Goal: Task Accomplishment & Management: Manage account settings

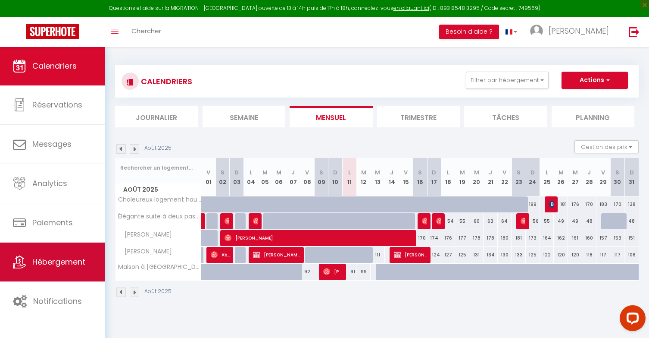
click at [52, 275] on link "Hébergement" at bounding box center [52, 261] width 105 height 39
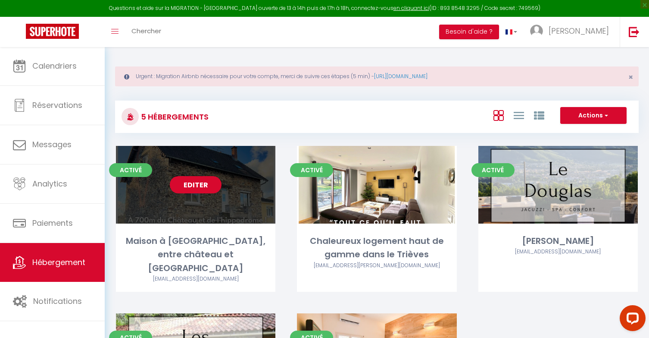
scroll to position [0, 0]
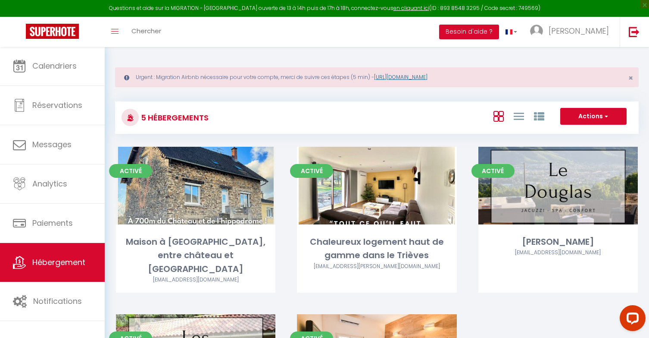
click at [422, 77] on link "[URL][DOMAIN_NAME]" at bounding box center [400, 76] width 53 height 7
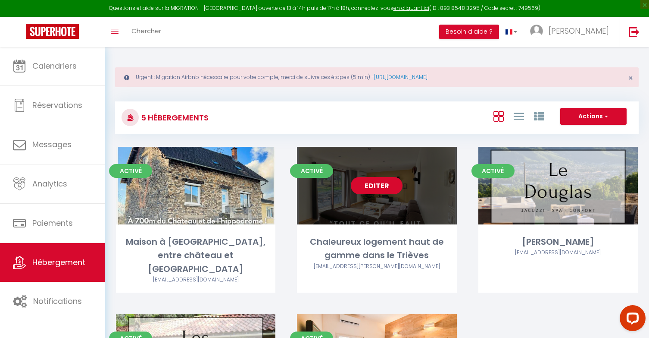
click at [359, 187] on link "Editer" at bounding box center [377, 185] width 52 height 17
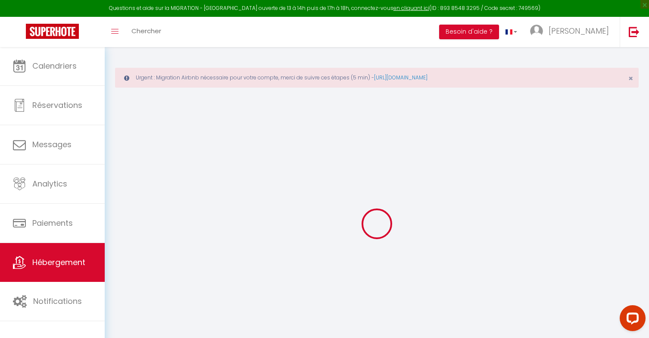
select select "+ 30 %"
select select "+ 10 %"
select select "15:00"
select select "20:00"
select select "11:00"
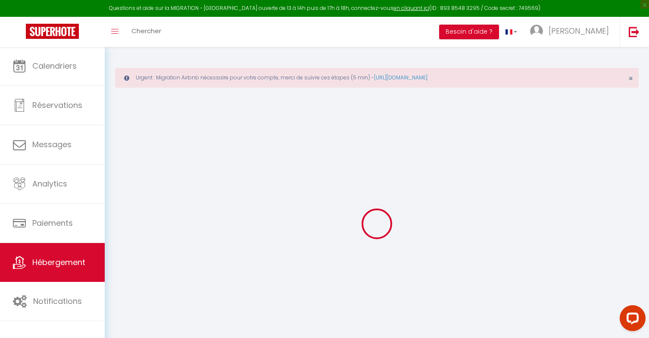
select select "15"
checkbox input "false"
checkbox input "true"
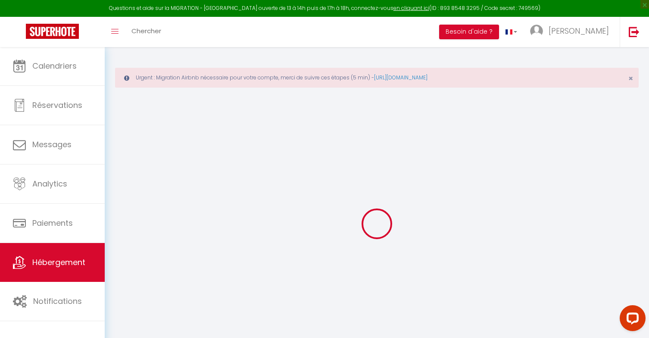
checkbox input "false"
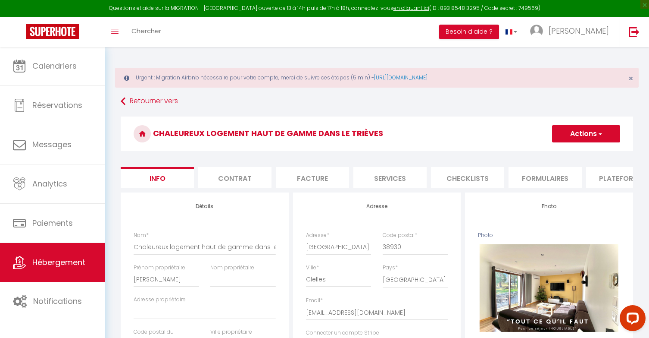
checkbox input "false"
checkbox input "true"
checkbox input "false"
select select "4104-52018735"
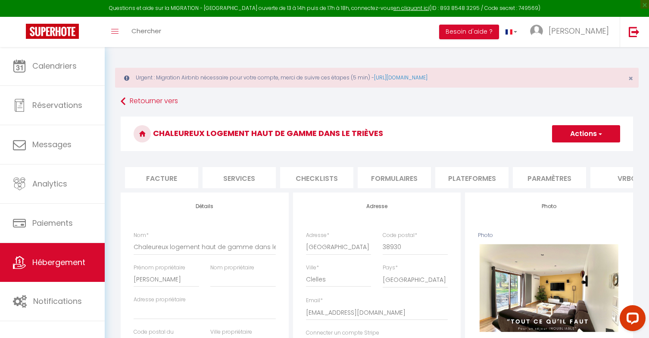
scroll to position [0, 152]
click at [473, 170] on li "Plateformes" at bounding box center [470, 177] width 73 height 21
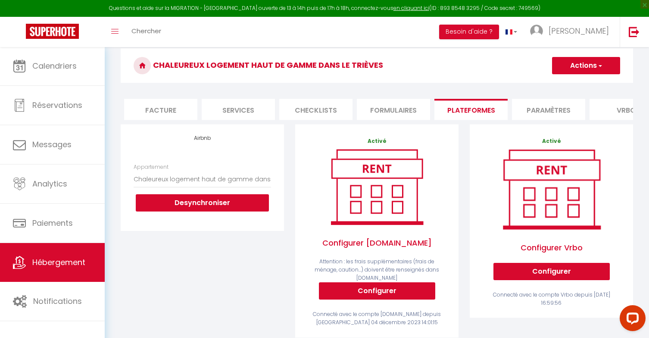
scroll to position [139, 0]
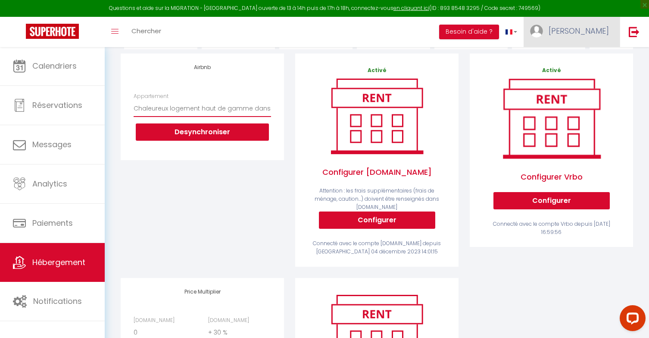
click at [589, 31] on link "[PERSON_NAME]" at bounding box center [572, 32] width 96 height 30
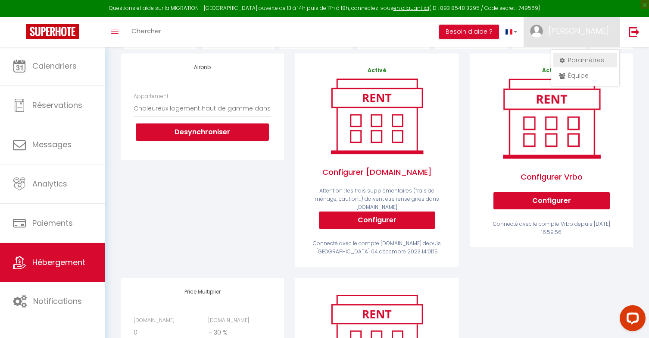
click at [583, 58] on link "Paramètres" at bounding box center [585, 60] width 64 height 15
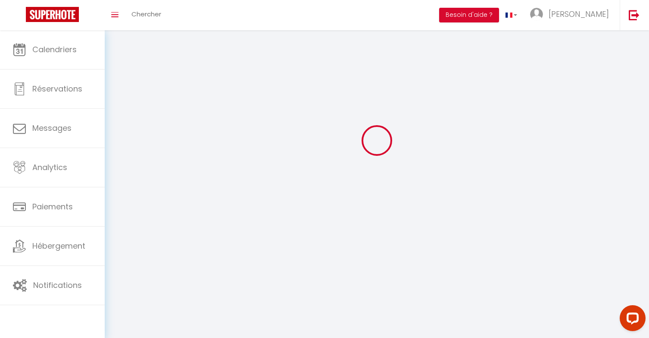
scroll to position [30, 0]
select select
type input "[PERSON_NAME]"
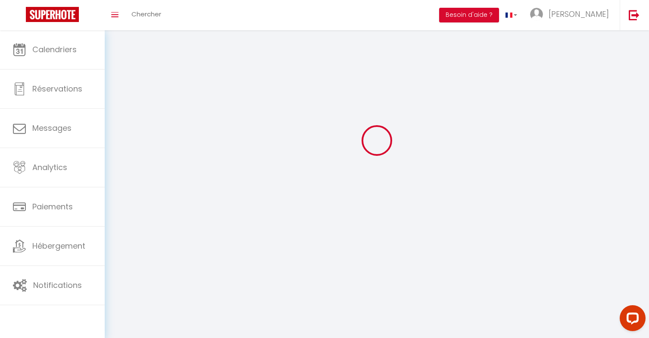
type input "0632730767"
type input "[STREET_ADDRESS][GEOGRAPHIC_DATA]"
type input "38930"
type input "CLELLES"
type input "NXqhT3fUSwuHTbcd71gJYoktg"
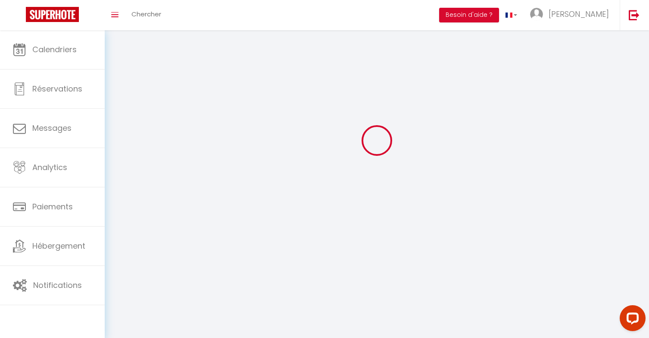
type input "KANVCyUv02lkrH2pEWRF48HA3"
type input "[URL][DOMAIN_NAME]"
select select "28"
select select "fr"
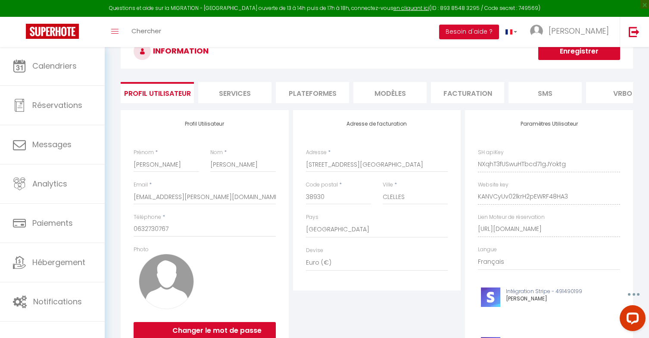
click at [329, 96] on li "Plateformes" at bounding box center [312, 92] width 73 height 21
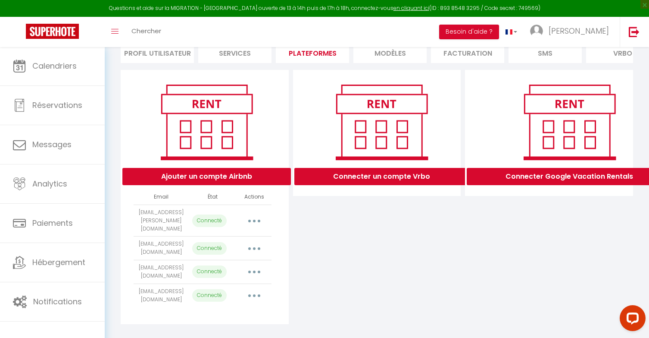
scroll to position [69, 0]
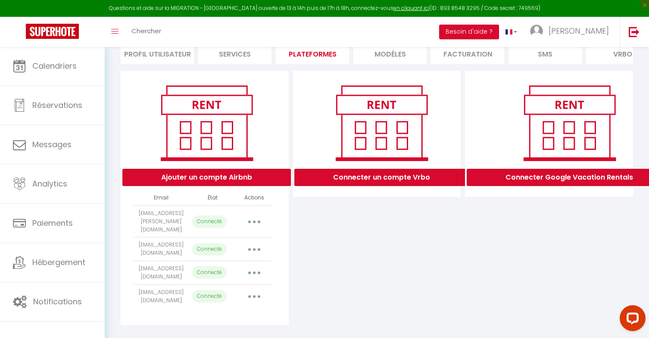
click at [259, 218] on button "button" at bounding box center [254, 221] width 24 height 14
click at [213, 269] on link "Reconnecter le compte" at bounding box center [216, 272] width 95 height 15
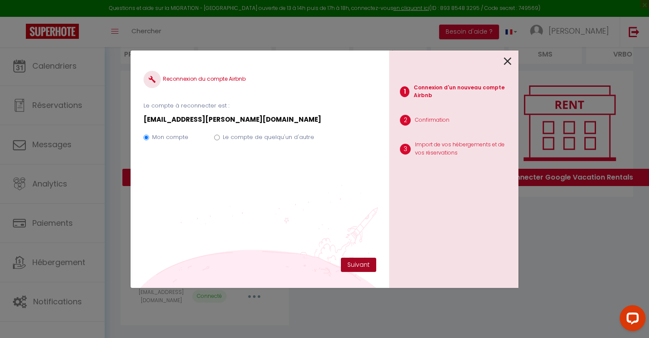
click at [359, 262] on button "Suivant" at bounding box center [358, 264] width 35 height 15
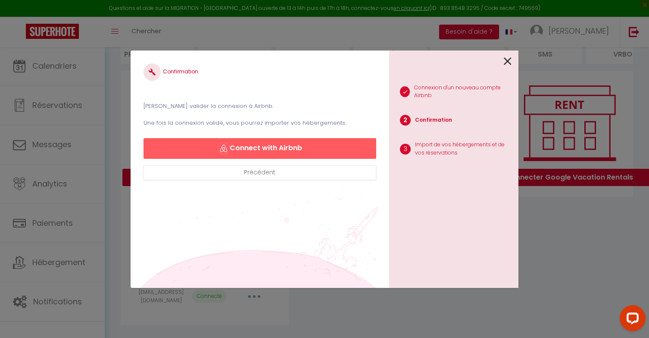
click at [311, 148] on button "Connect with Airbnb" at bounding box center [260, 148] width 233 height 21
click at [510, 61] on icon at bounding box center [508, 61] width 8 height 13
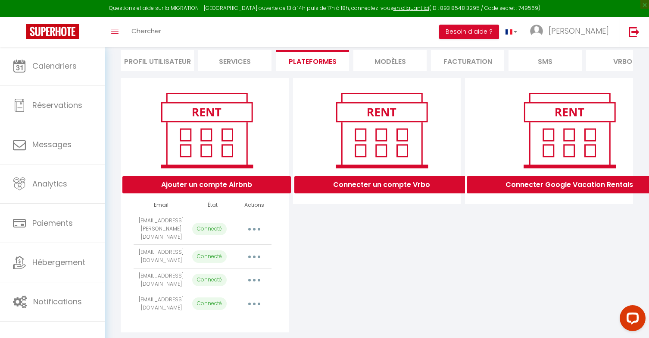
scroll to position [63, 0]
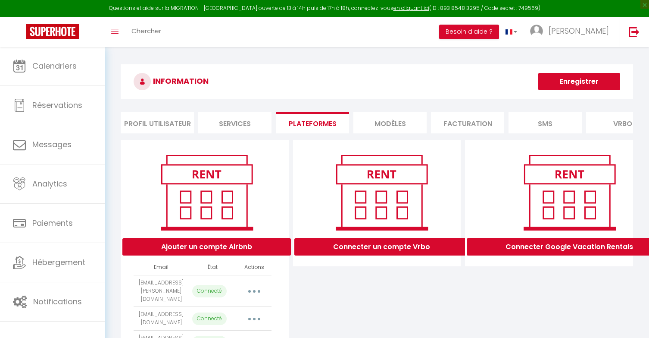
select select "29257"
select select
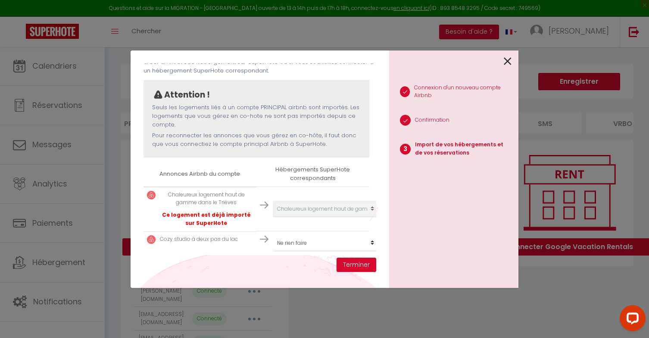
scroll to position [54, 0]
click at [360, 265] on button "Terminer" at bounding box center [357, 264] width 40 height 15
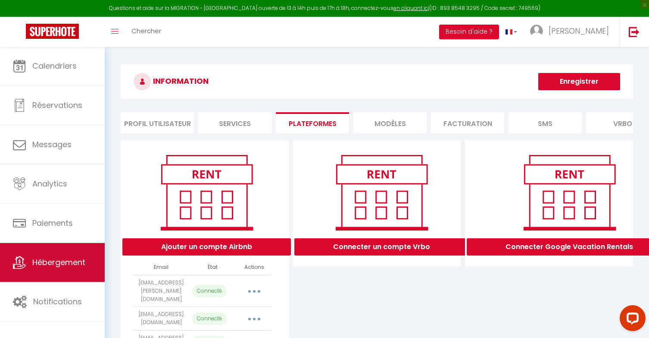
click at [57, 263] on span "Hébergement" at bounding box center [58, 261] width 53 height 11
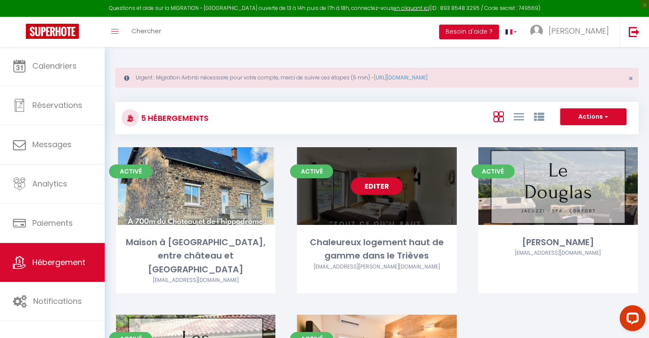
click at [373, 194] on link "Editer" at bounding box center [377, 185] width 52 height 17
click at [380, 187] on link "Editer" at bounding box center [377, 185] width 52 height 17
select select "3"
select select "2"
select select "1"
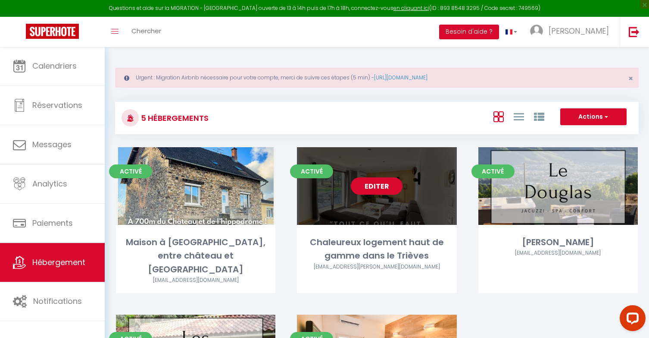
select select "1"
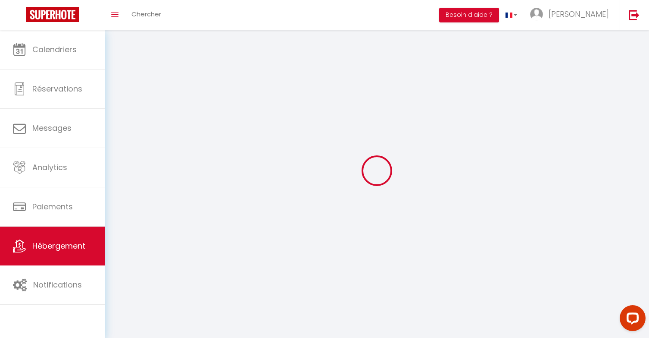
select select
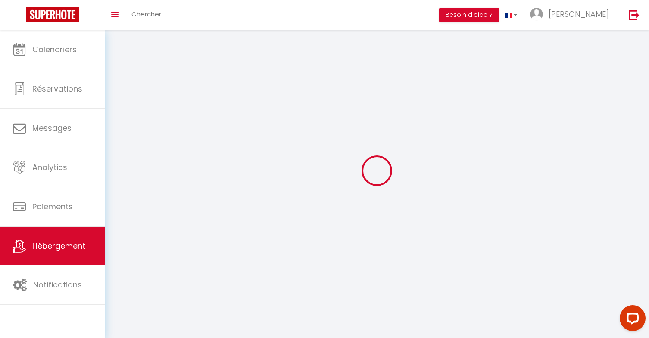
select select
checkbox input "false"
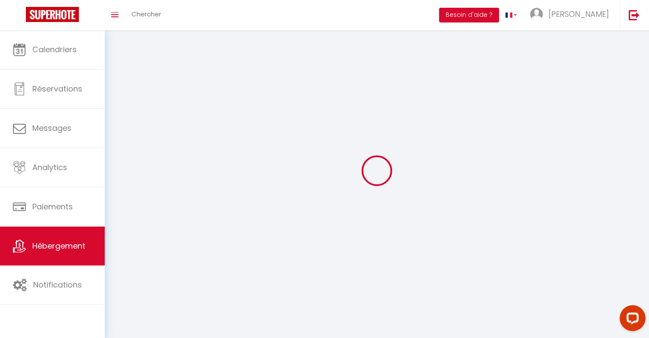
checkbox input "false"
select select
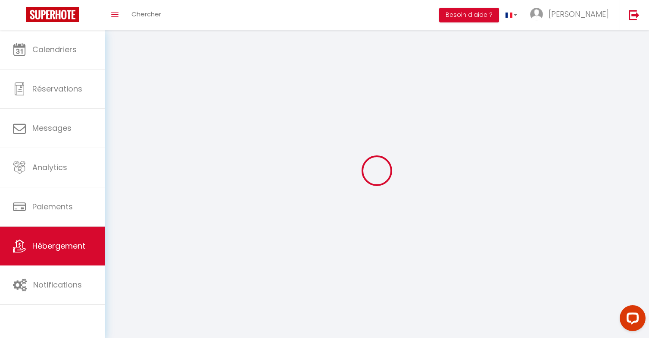
select select
checkbox input "false"
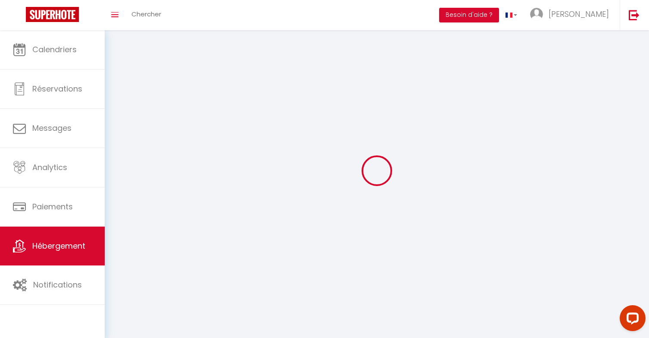
checkbox input "false"
select select
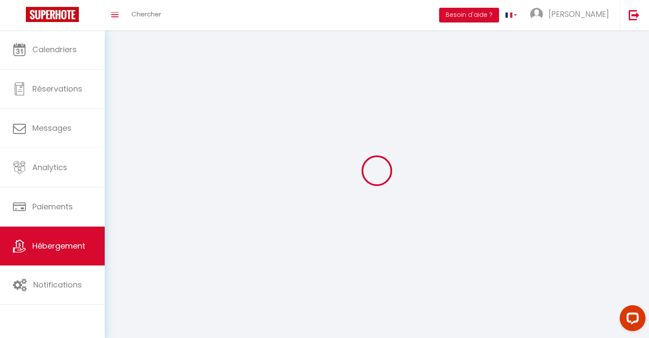
select select "1"
select select
select select "28"
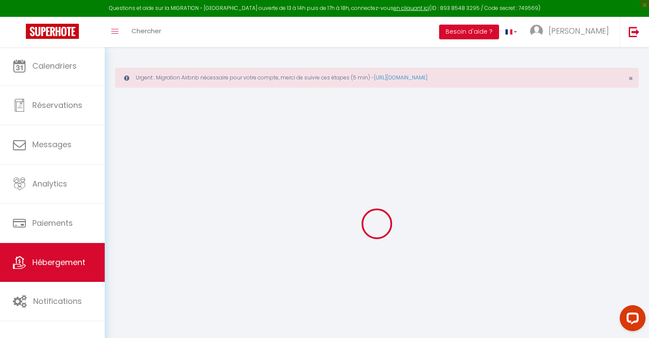
select select
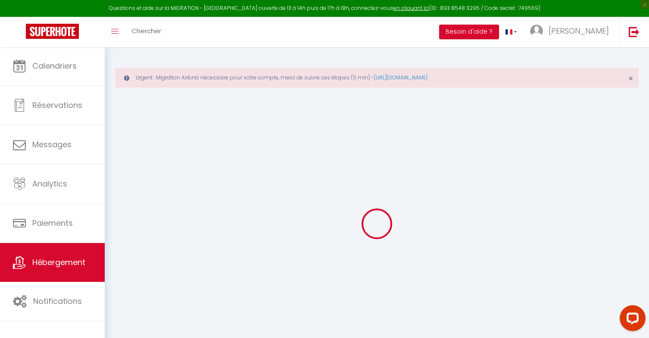
select select
checkbox input "false"
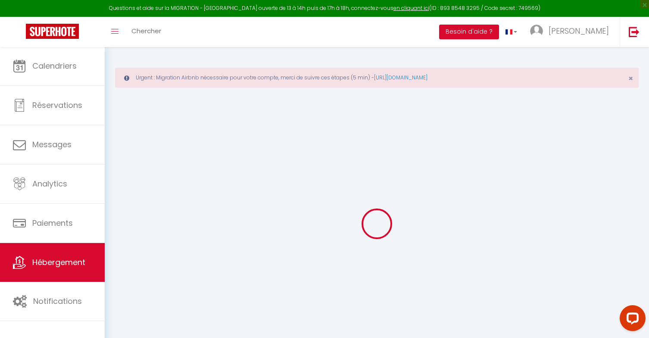
select select
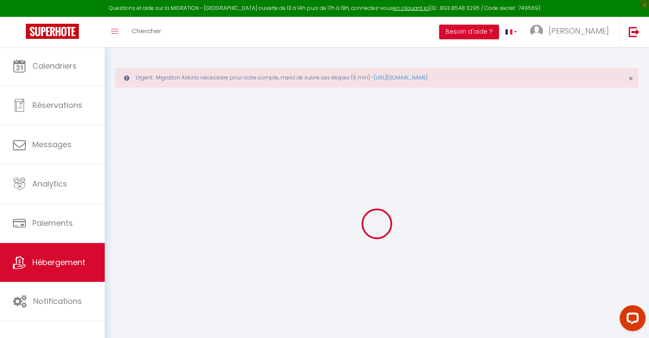
select select
checkbox input "false"
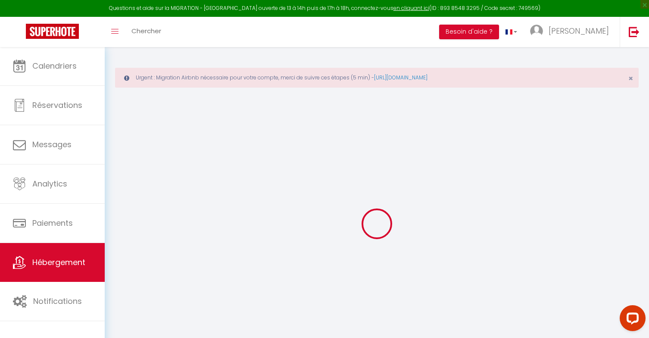
checkbox input "false"
select select
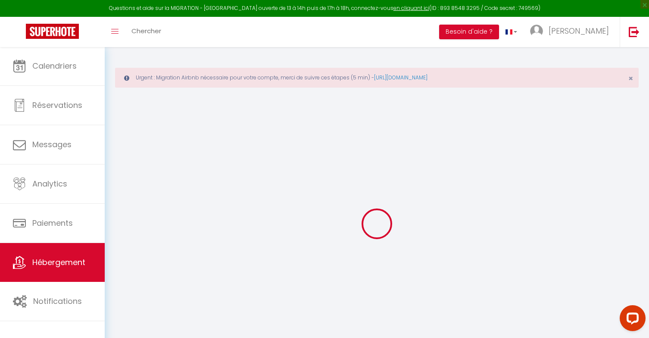
select select
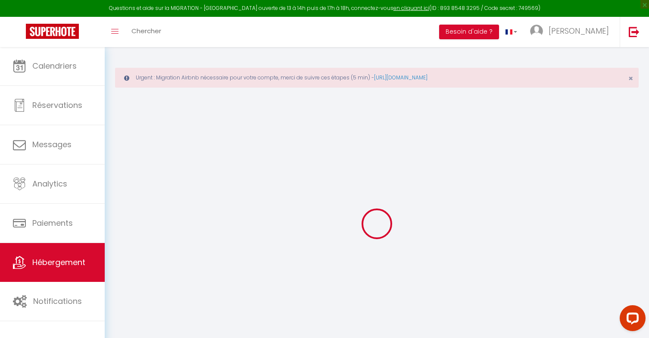
checkbox input "false"
select select
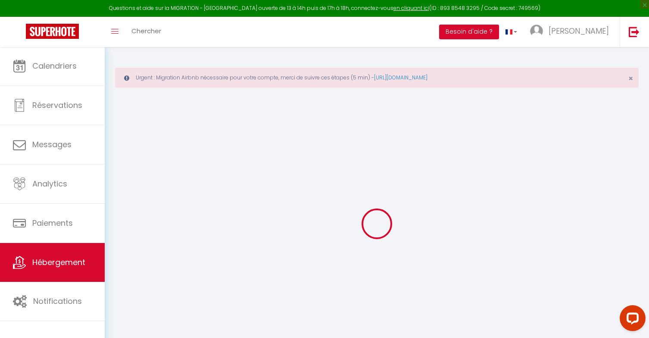
select select
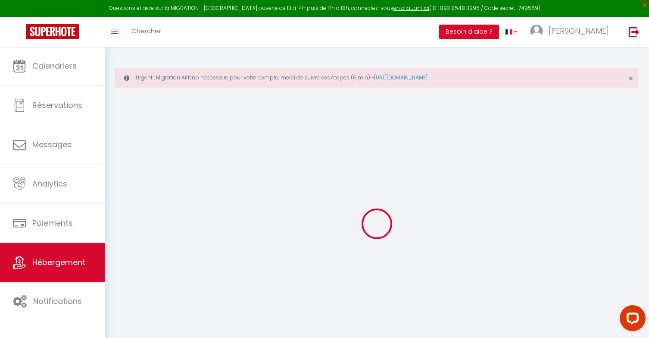
select select
checkbox input "false"
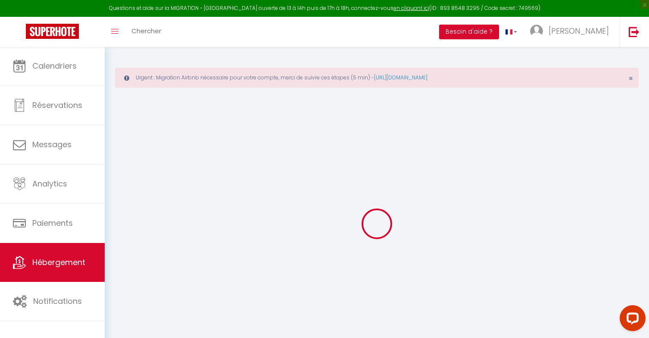
checkbox input "false"
select select
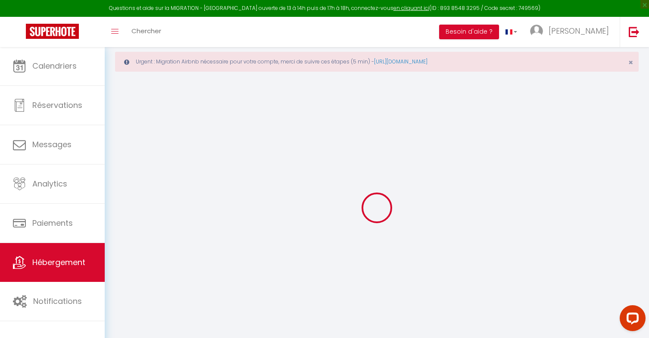
select select
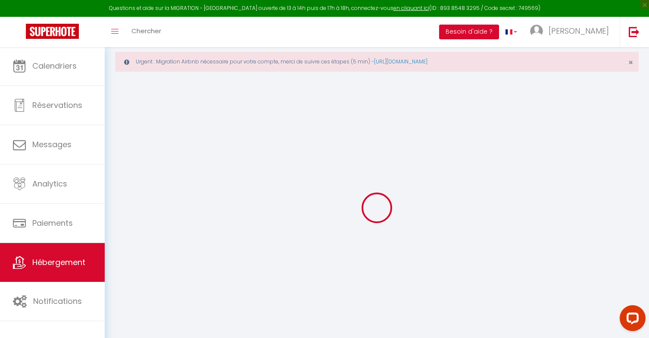
select select
checkbox input "false"
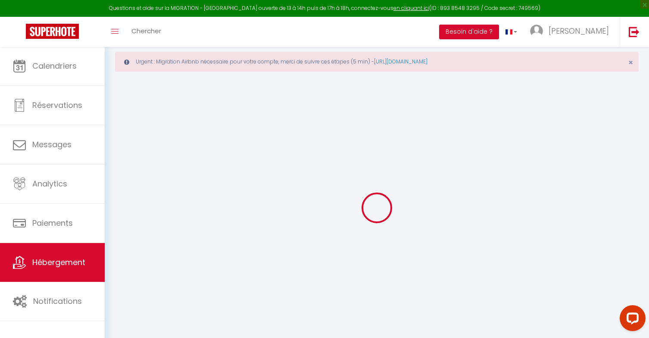
select select
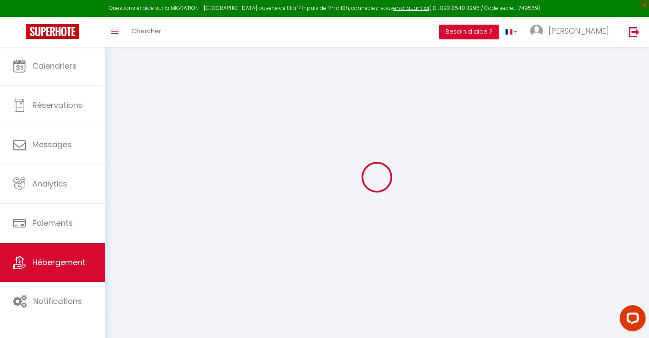
scroll to position [47, 0]
type input "Chaleureux logement haut de gamme dans le Trièves"
type input "[PERSON_NAME]"
select select "houses"
select select "8"
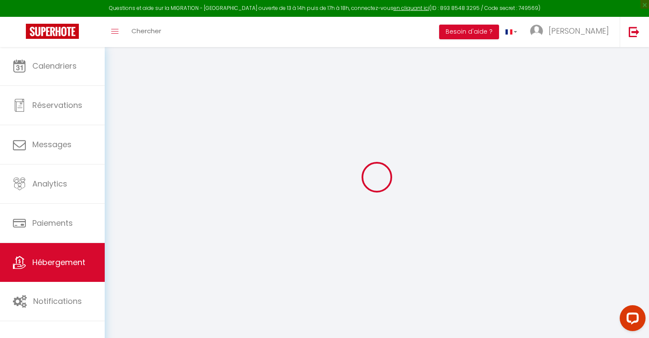
select select "3"
type input "75"
type input "5"
type input "50"
type input "452"
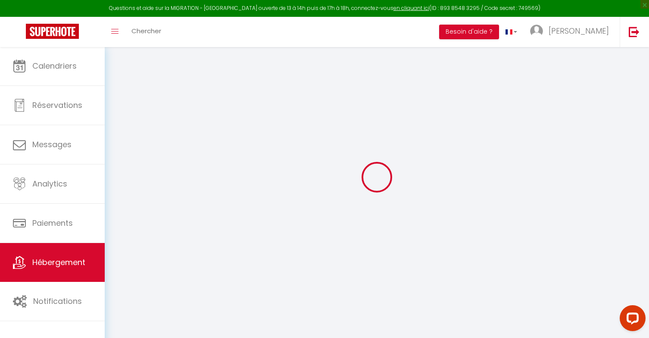
select select
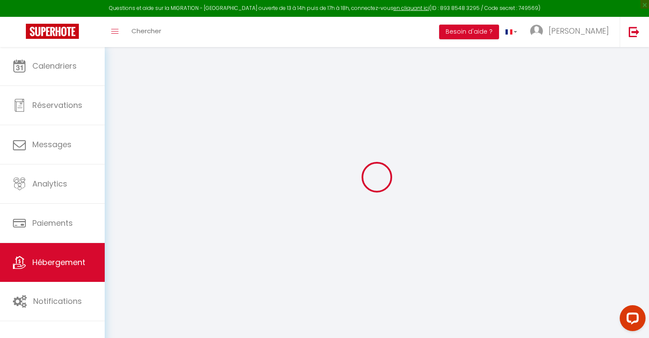
type input "[GEOGRAPHIC_DATA]"
type input "38930"
type input "Clelles"
type input "[EMAIL_ADDRESS][DOMAIN_NAME]"
select select "6169"
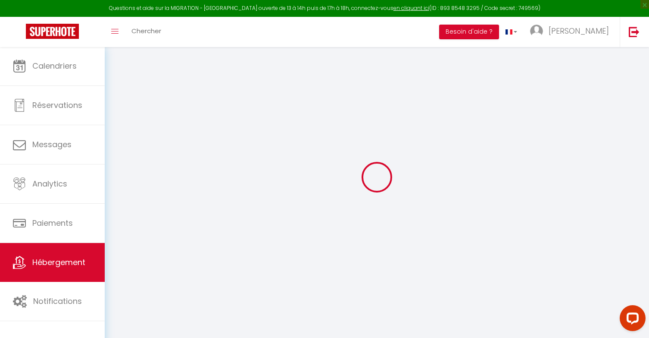
checkbox input "false"
checkbox input "true"
checkbox input "false"
type input "0"
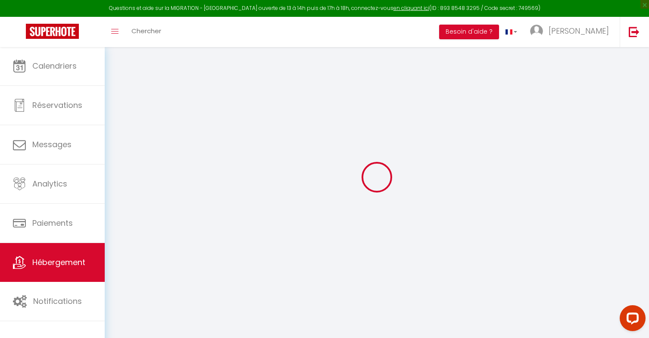
type input "0"
select select
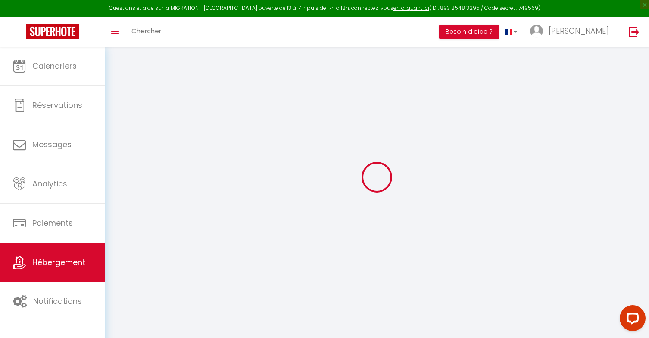
select select
checkbox input "false"
checkbox input "true"
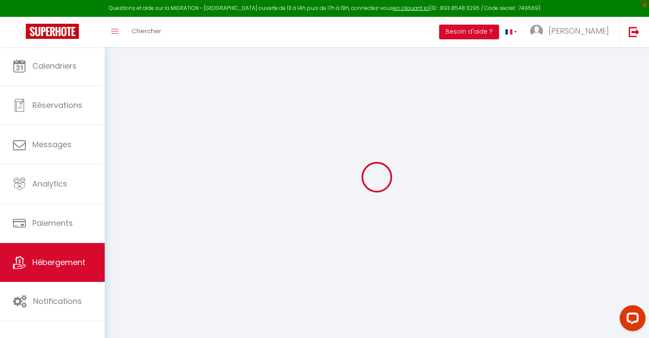
checkbox input "true"
checkbox input "false"
select select
checkbox input "false"
checkbox input "true"
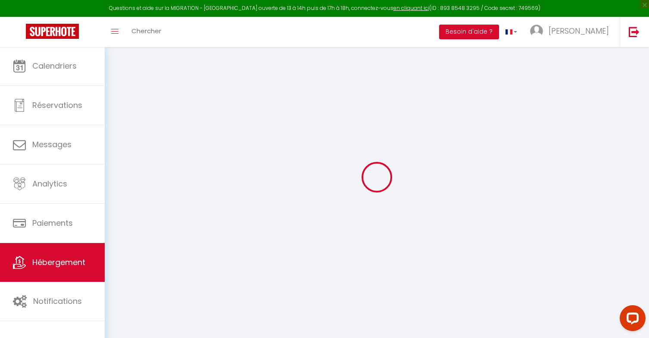
checkbox input "true"
checkbox input "false"
select select
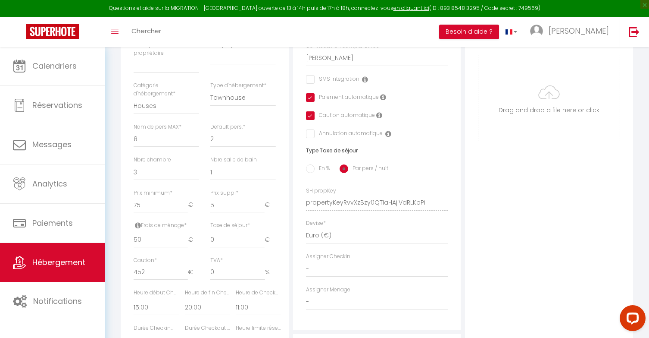
checkbox input "false"
checkbox input "true"
checkbox input "false"
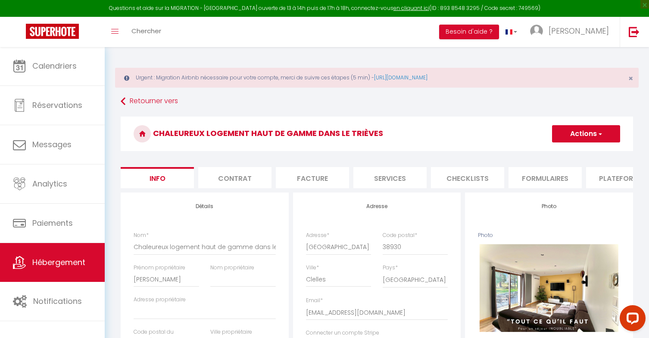
click at [234, 184] on li "Contrat" at bounding box center [234, 177] width 73 height 21
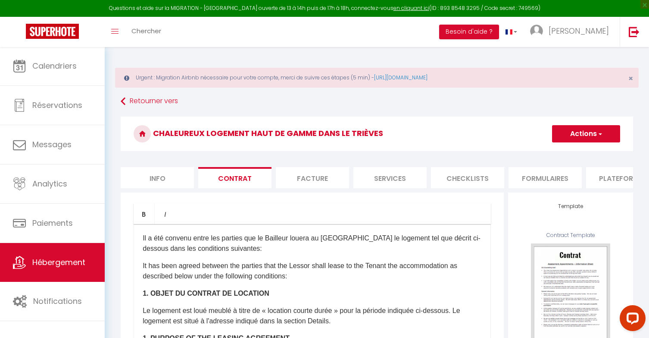
click at [307, 176] on li "Facture" at bounding box center [312, 177] width 73 height 21
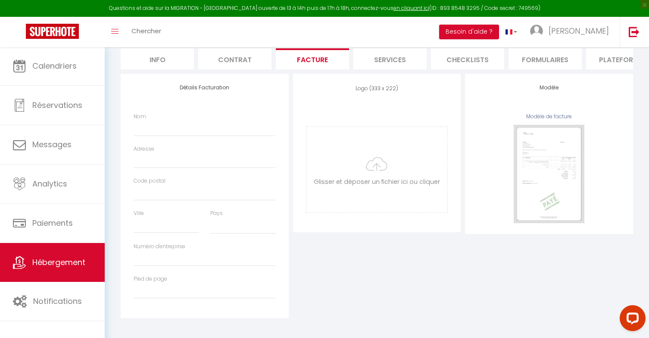
scroll to position [118, 0]
select select
click at [234, 59] on li "Contrat" at bounding box center [234, 59] width 73 height 21
checkbox input "true"
checkbox input "false"
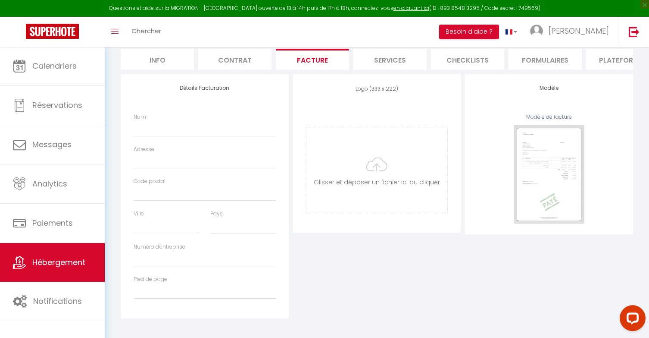
checkbox input "false"
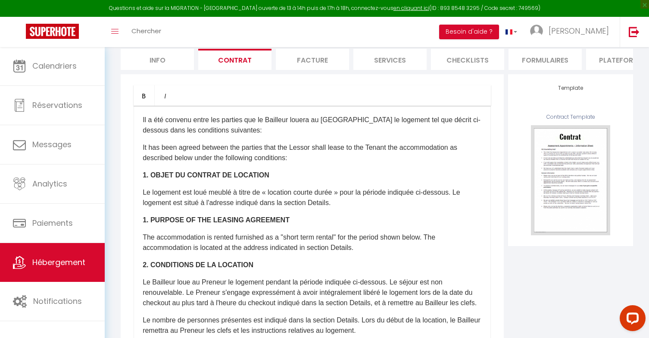
click at [454, 59] on li "Checklists" at bounding box center [467, 59] width 73 height 21
checkbox input "true"
checkbox input "false"
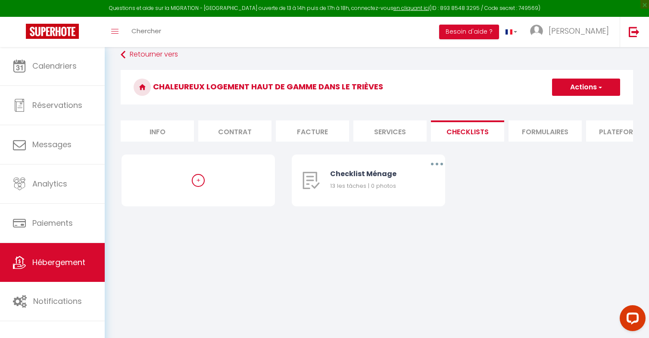
scroll to position [47, 0]
click at [383, 134] on li "Services" at bounding box center [389, 130] width 73 height 21
checkbox input "true"
checkbox input "false"
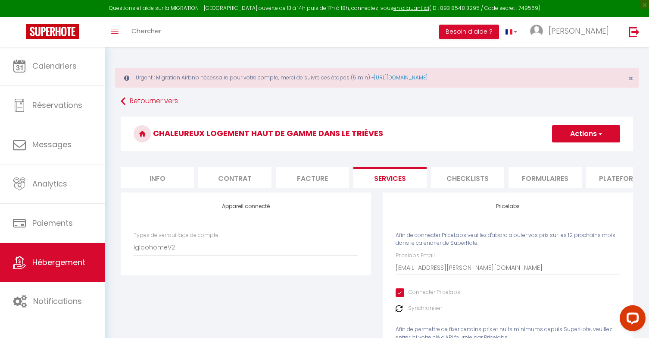
click at [478, 172] on li "Checklists" at bounding box center [467, 177] width 73 height 21
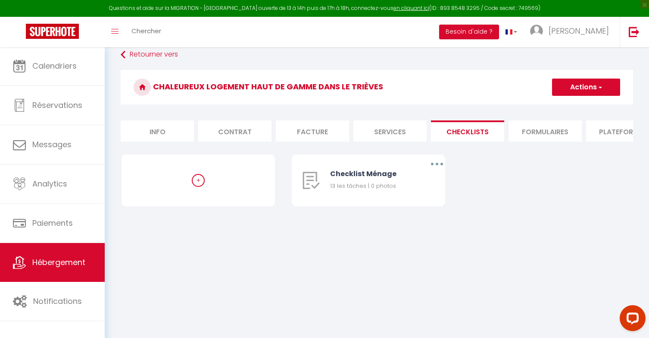
scroll to position [47, 0]
click at [548, 128] on li "Formulaires" at bounding box center [545, 130] width 73 height 21
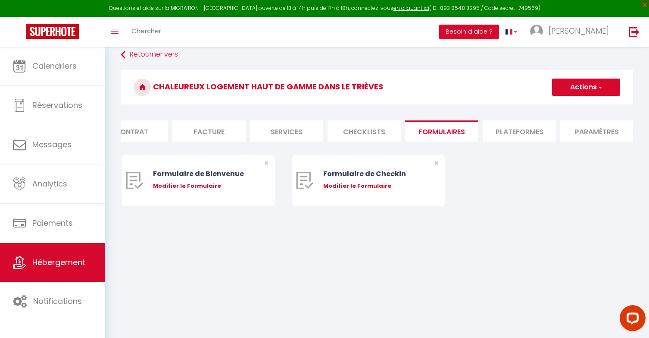
scroll to position [0, 180]
click at [439, 129] on li "Plateformes" at bounding box center [442, 130] width 73 height 21
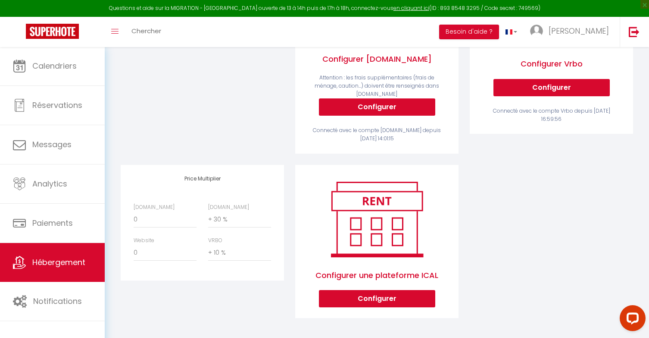
scroll to position [251, 0]
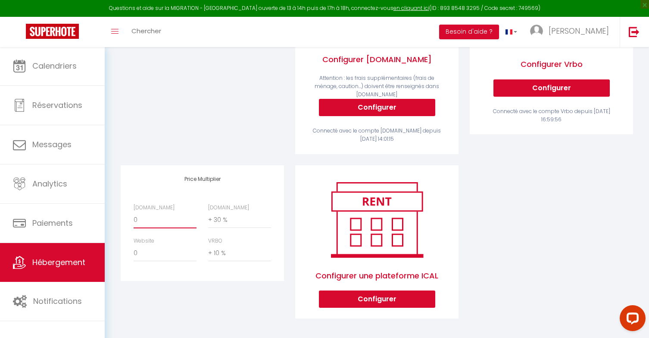
select select "+ 22 %"
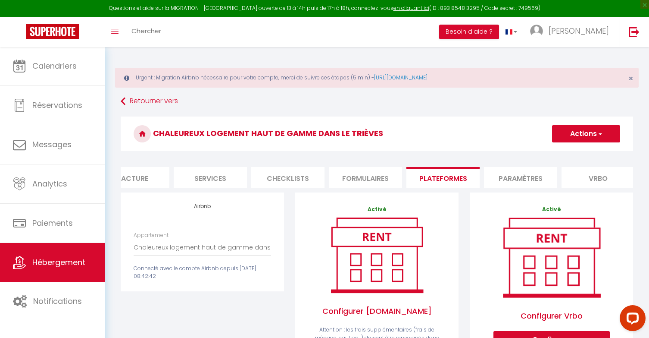
scroll to position [0, 0]
click at [586, 134] on button "Actions" at bounding box center [586, 133] width 68 height 17
click at [577, 153] on link "Enregistrer" at bounding box center [586, 152] width 68 height 11
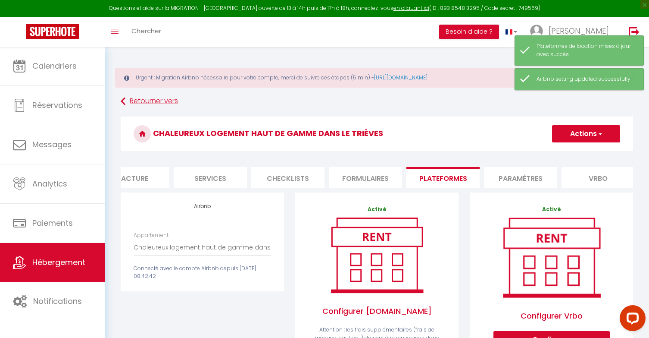
click at [154, 102] on link "Retourner vers" at bounding box center [377, 102] width 513 height 16
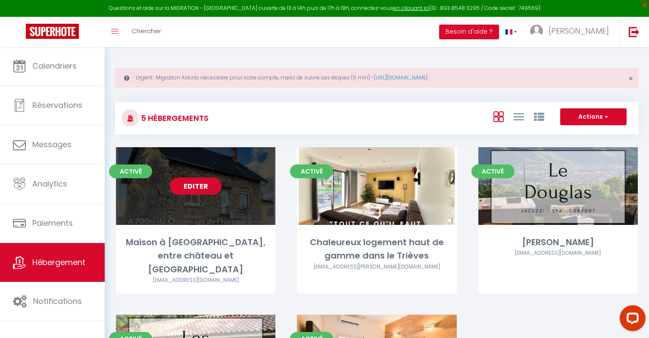
click at [193, 185] on link "Editer" at bounding box center [196, 185] width 52 height 17
select select "3"
select select "2"
select select "1"
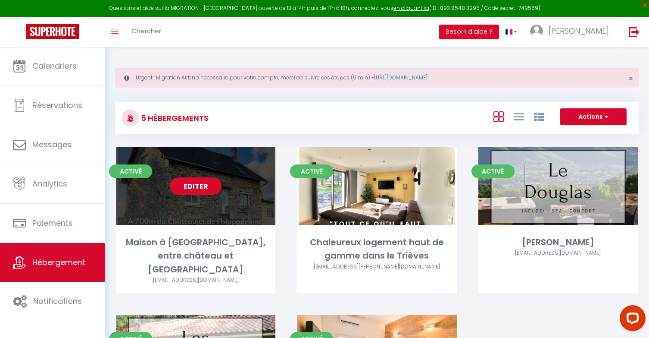
select select
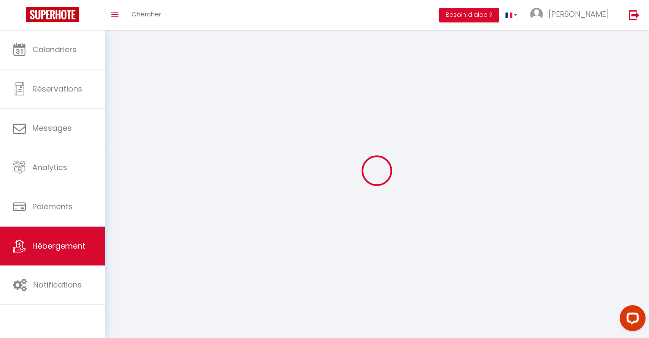
select select
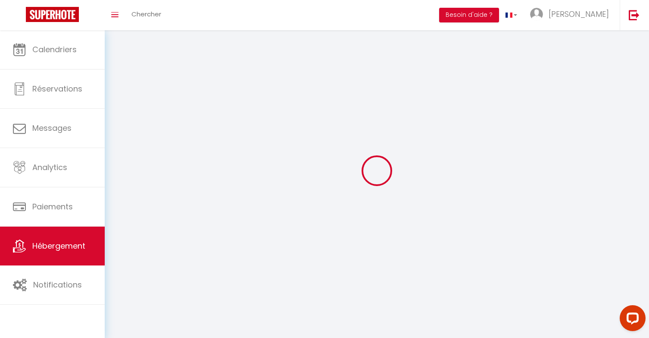
select select
checkbox input "false"
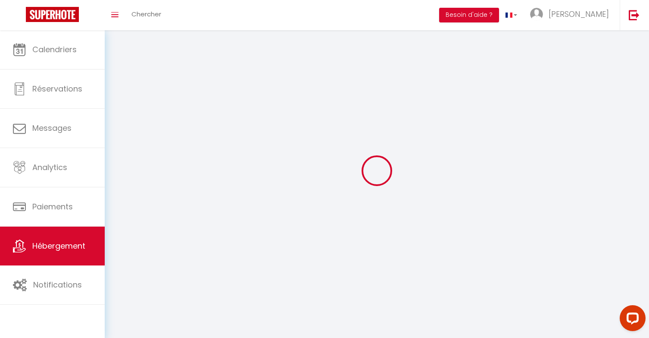
select select
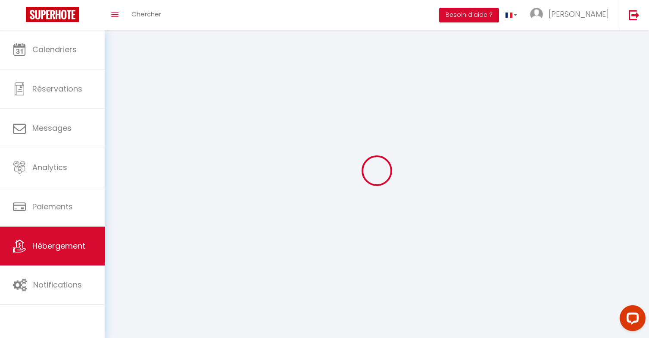
select select
checkbox input "false"
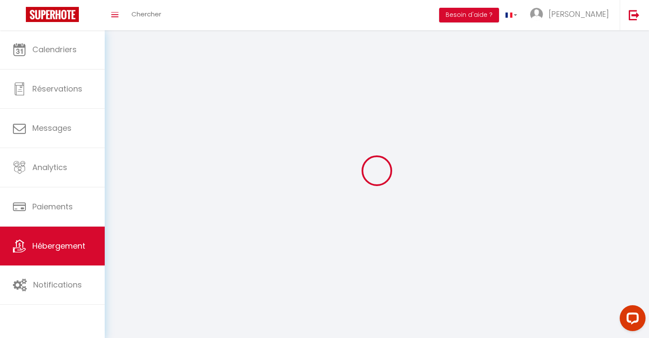
checkbox input "false"
select select
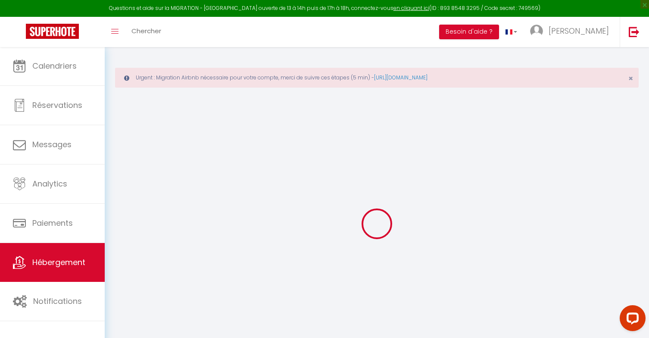
select select
checkbox input "false"
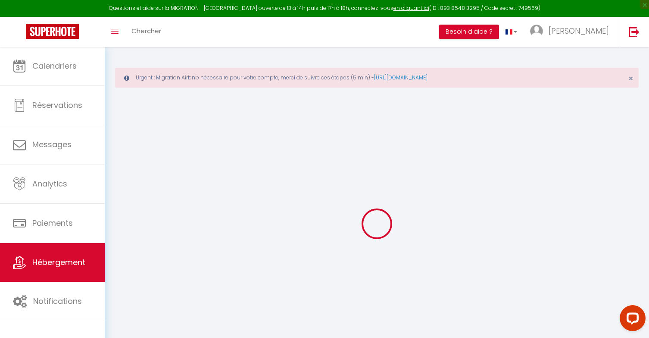
checkbox input "false"
select select
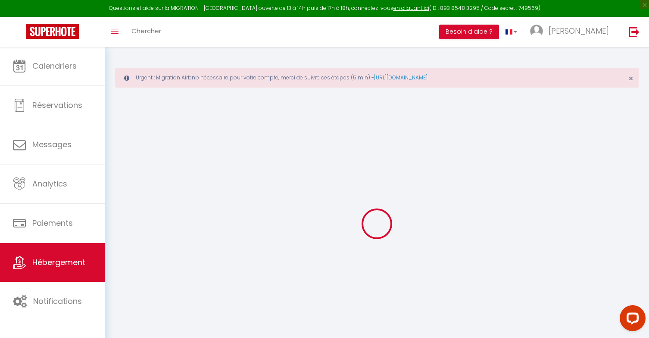
checkbox input "false"
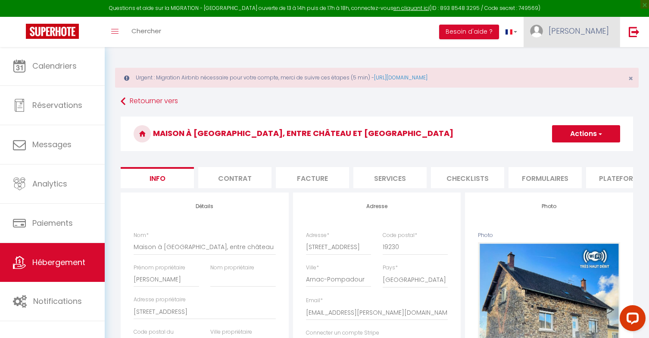
click at [597, 27] on span "[PERSON_NAME]" at bounding box center [579, 30] width 60 height 11
select select
checkbox input "false"
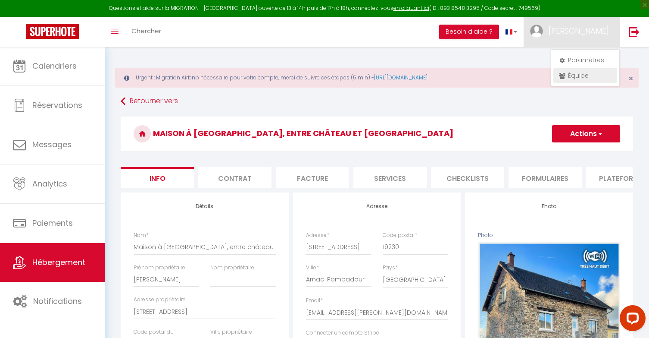
checkbox input "false"
click at [579, 64] on link "Paramètres" at bounding box center [585, 60] width 64 height 15
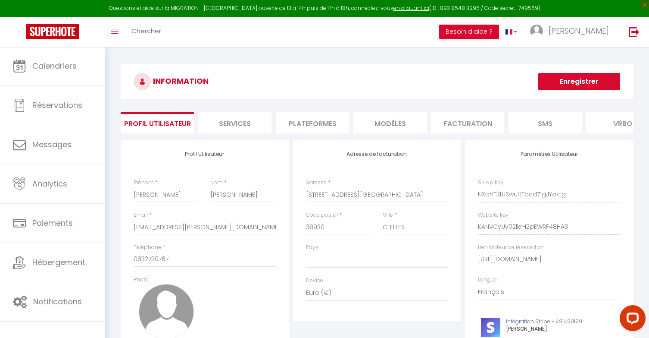
click at [301, 119] on li "Plateformes" at bounding box center [312, 122] width 73 height 21
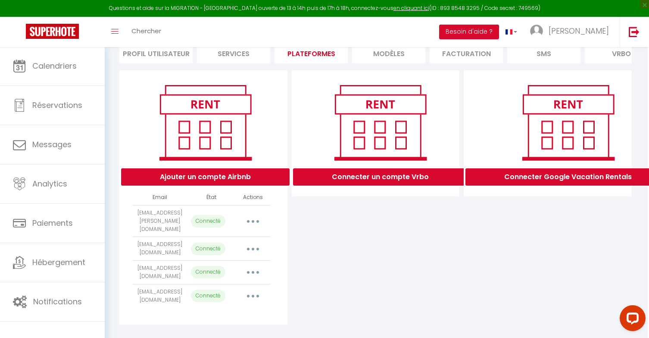
scroll to position [69, 1]
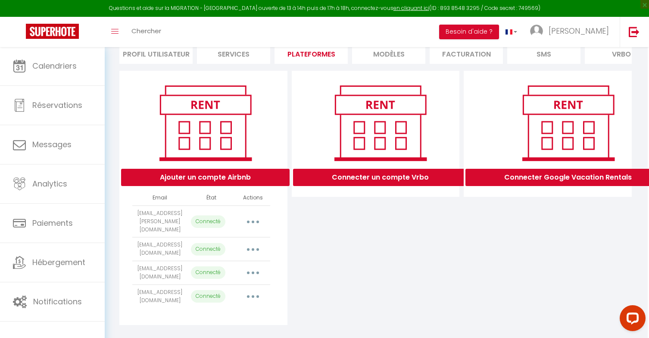
click at [256, 242] on button "button" at bounding box center [253, 249] width 24 height 14
click at [239, 292] on link "Reconnecter le compte" at bounding box center [214, 299] width 95 height 15
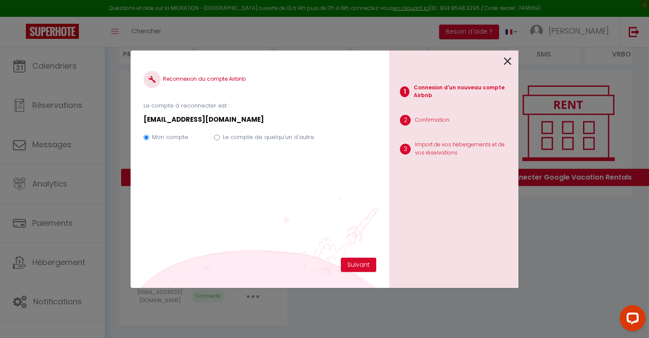
click at [507, 66] on icon at bounding box center [508, 61] width 8 height 13
